Goal: Task Accomplishment & Management: Manage account settings

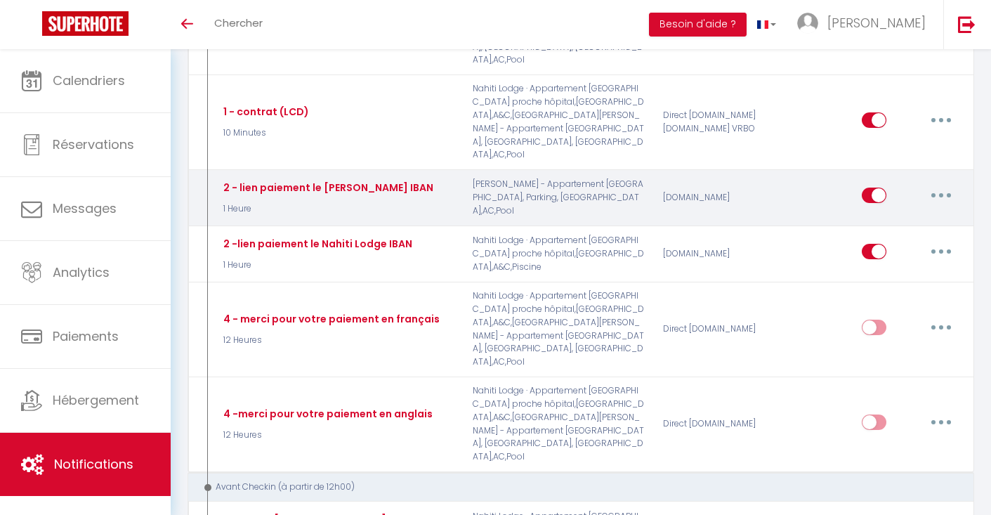
scroll to position [272, 0]
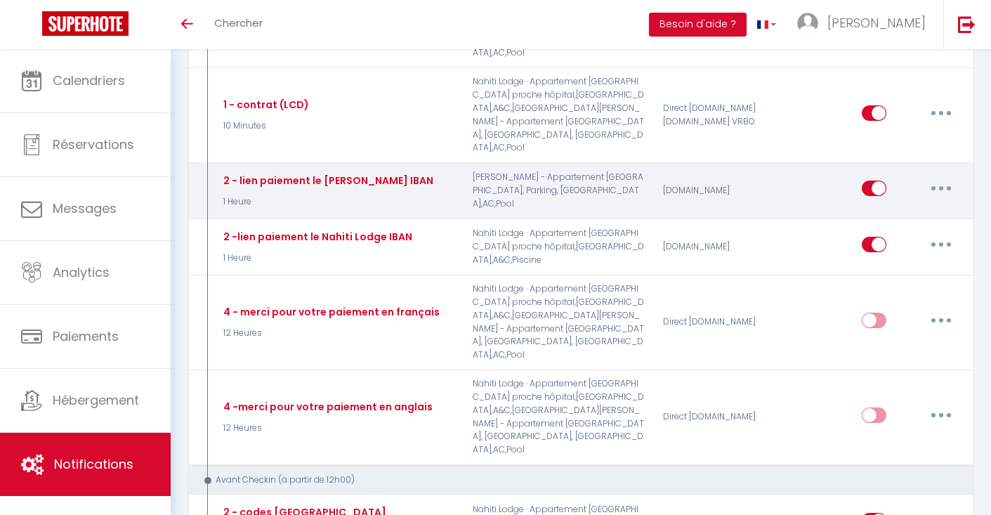
click at [941, 186] on icon "button" at bounding box center [941, 188] width 4 height 4
click at [875, 208] on link "Editer" at bounding box center [904, 220] width 104 height 24
type input "2 - lien paiement le [PERSON_NAME] IBAN"
select select "1 Heure"
select select "if_booking_not_paid"
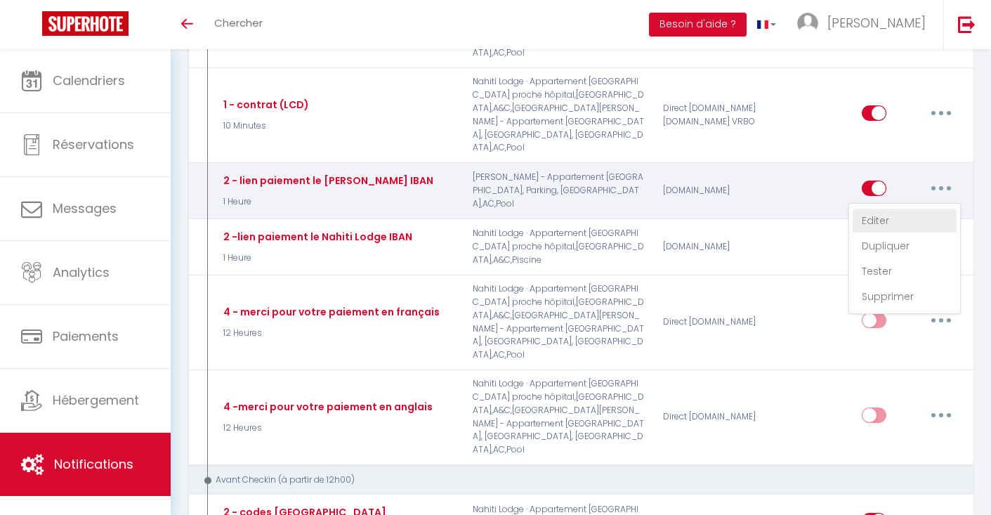
checkbox input "true"
checkbox input "false"
radio input "true"
type input "paiement"
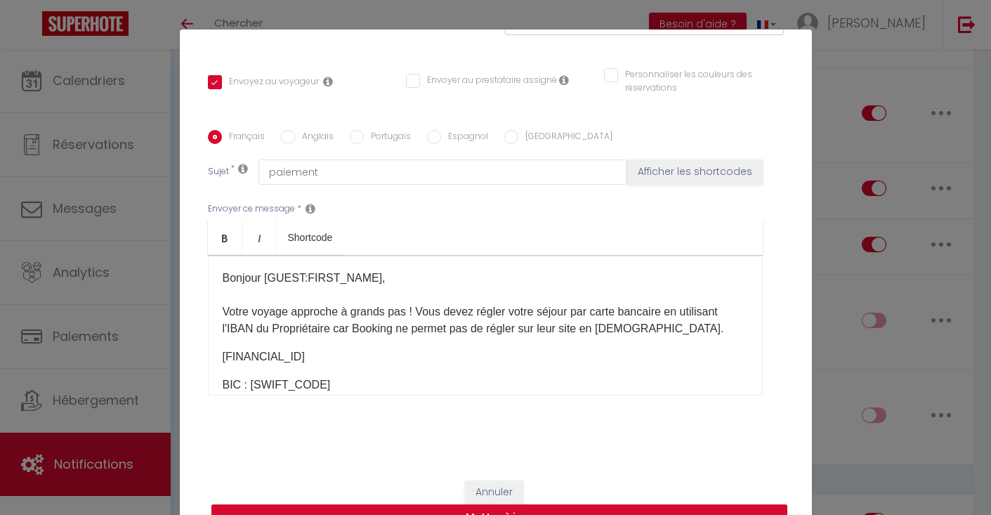
scroll to position [287, 0]
click at [408, 359] on p "[FINANCIAL_ID]" at bounding box center [485, 357] width 525 height 17
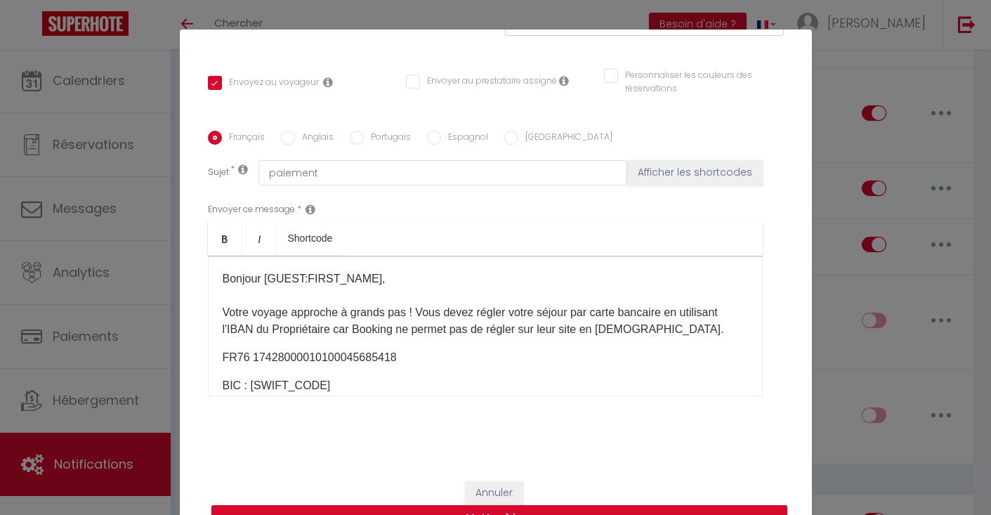
click at [331, 385] on p "BIC : [SWIFT_CODE]" at bounding box center [485, 385] width 525 height 17
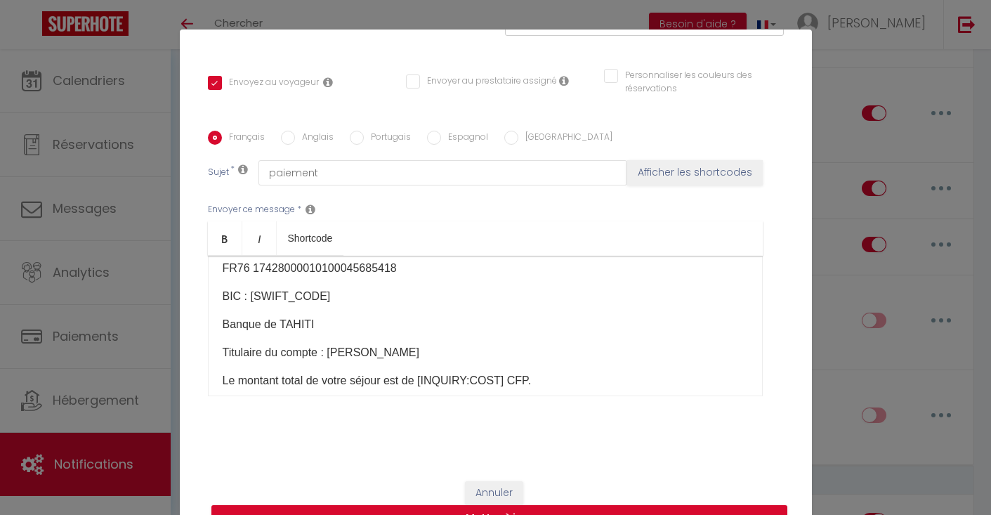
scroll to position [88, 0]
click at [315, 326] on p "Banque de TAHITI" at bounding box center [485, 325] width 525 height 17
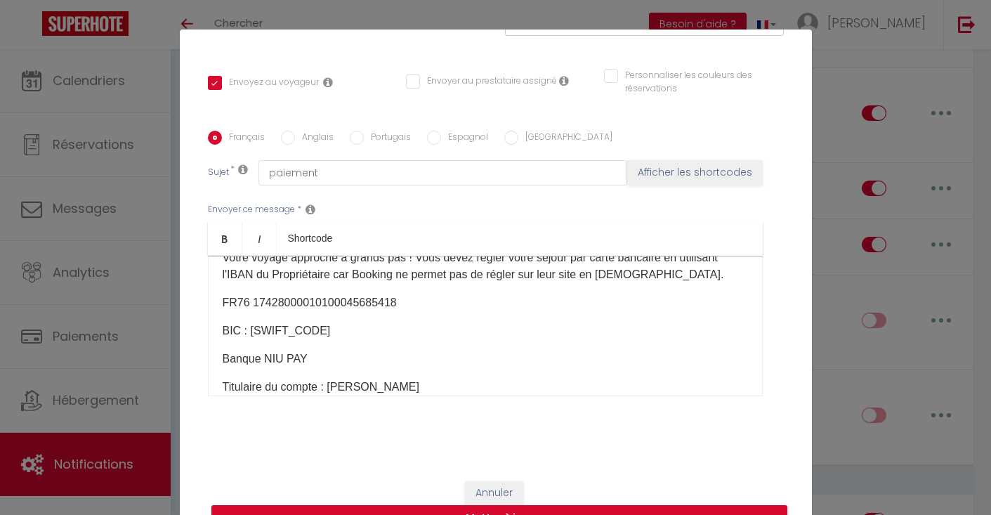
scroll to position [47, 0]
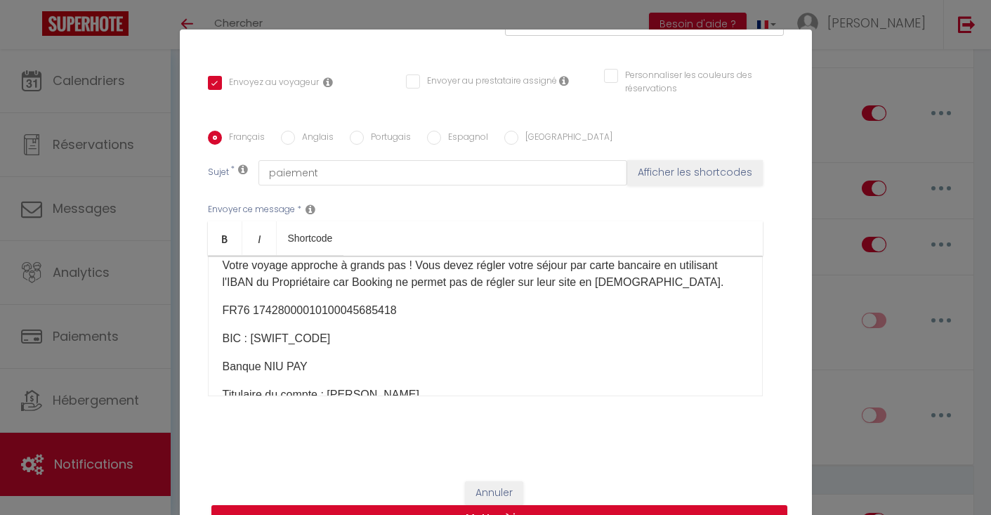
click at [274, 311] on p "FR76 17428000010100045685418" at bounding box center [485, 310] width 525 height 17
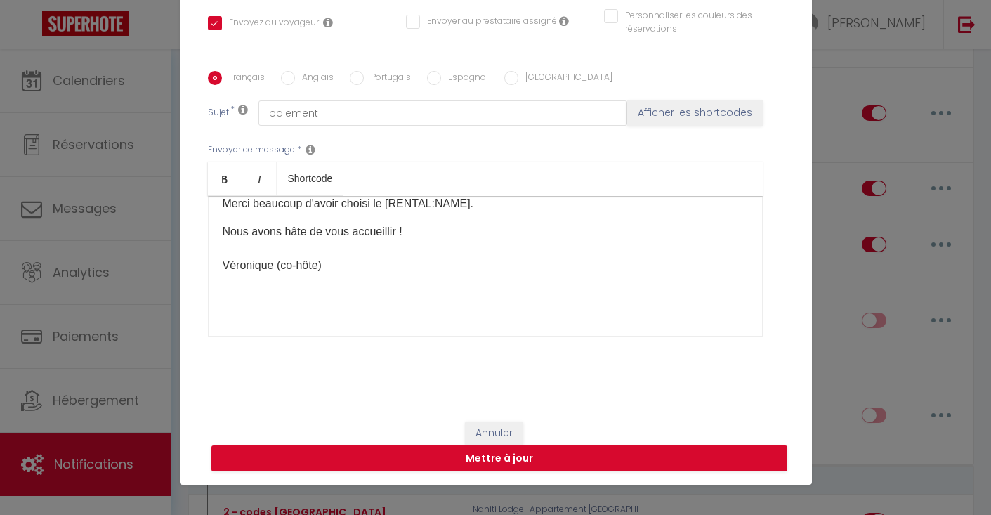
scroll to position [60, 0]
click at [561, 454] on button "Mettre à jour" at bounding box center [499, 458] width 576 height 27
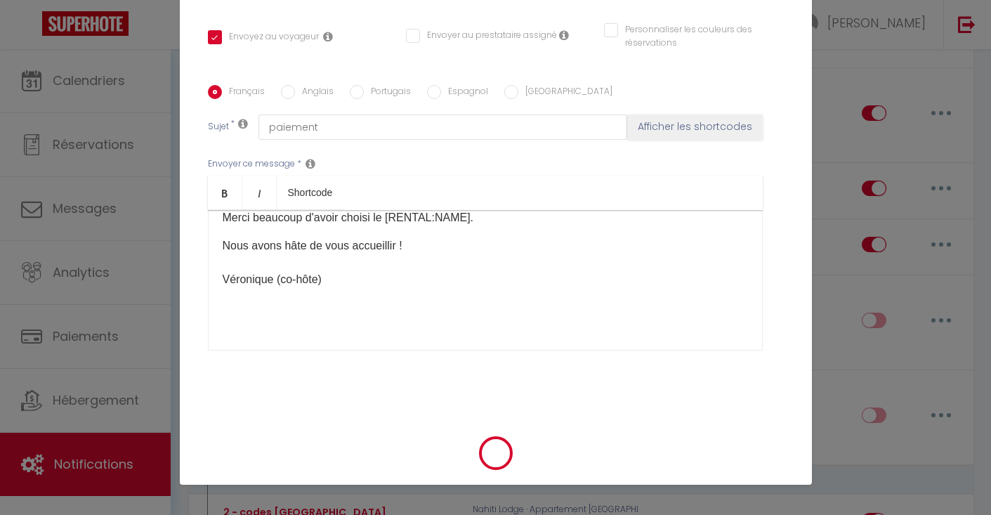
checkbox input "true"
checkbox input "false"
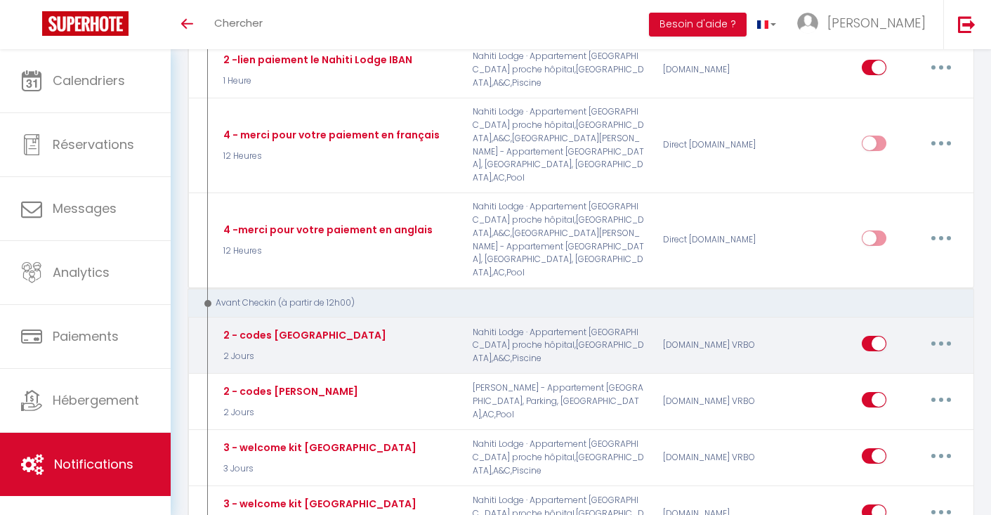
scroll to position [451, 0]
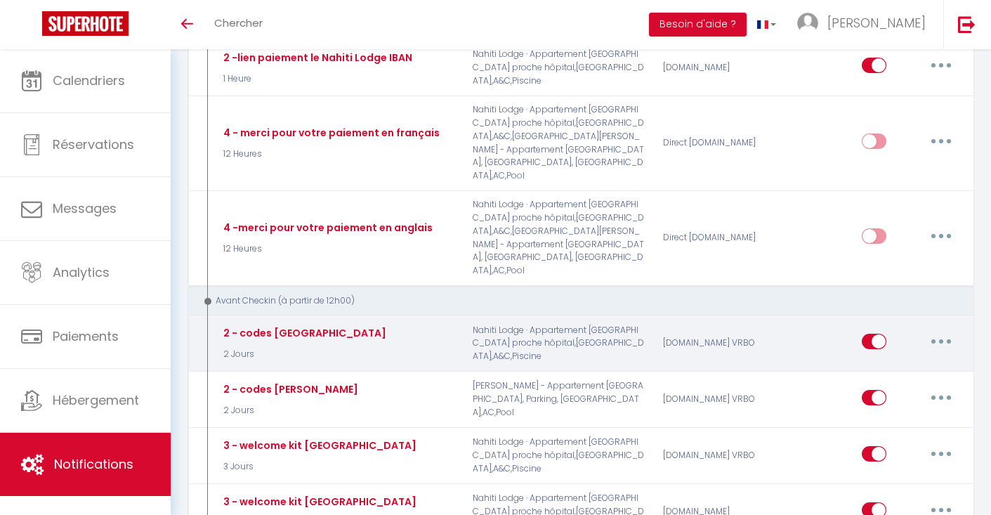
click at [936, 330] on button "button" at bounding box center [940, 341] width 39 height 22
click at [894, 361] on link "Editer" at bounding box center [904, 373] width 104 height 24
type input "2 - codes [GEOGRAPHIC_DATA]"
select select "2 Jours"
select select "if_booking_is_paid"
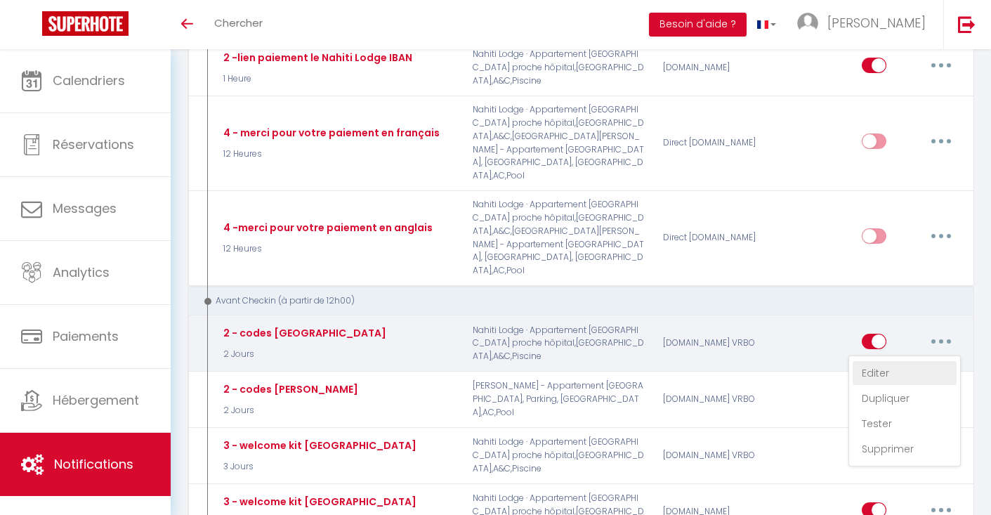
checkbox input "true"
checkbox input "false"
radio input "true"
type input "codes d'accès"
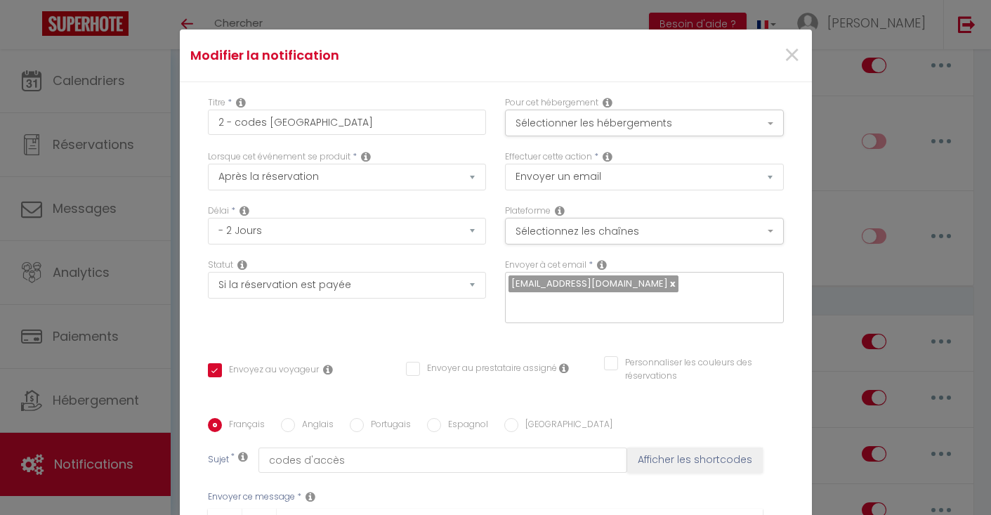
scroll to position [0, 0]
click at [794, 58] on span "×" at bounding box center [792, 55] width 18 height 42
